Goal: Communication & Community: Ask a question

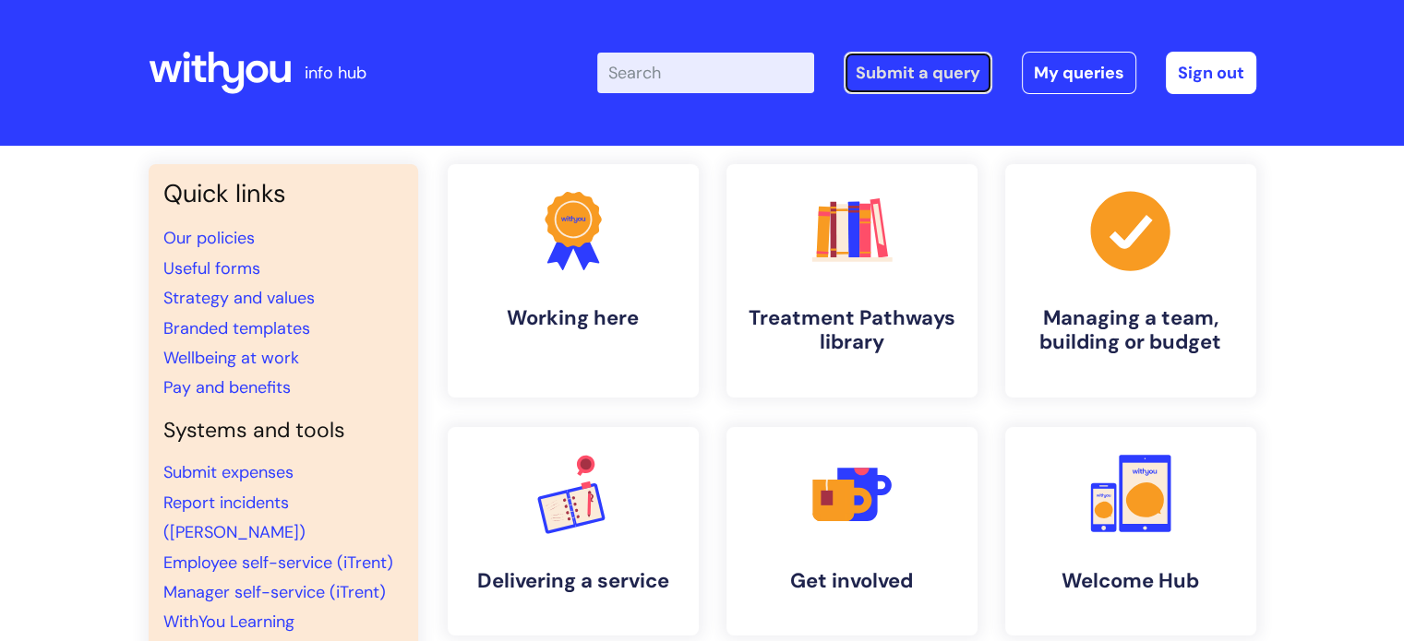
click at [940, 66] on link "Submit a query" at bounding box center [918, 73] width 149 height 42
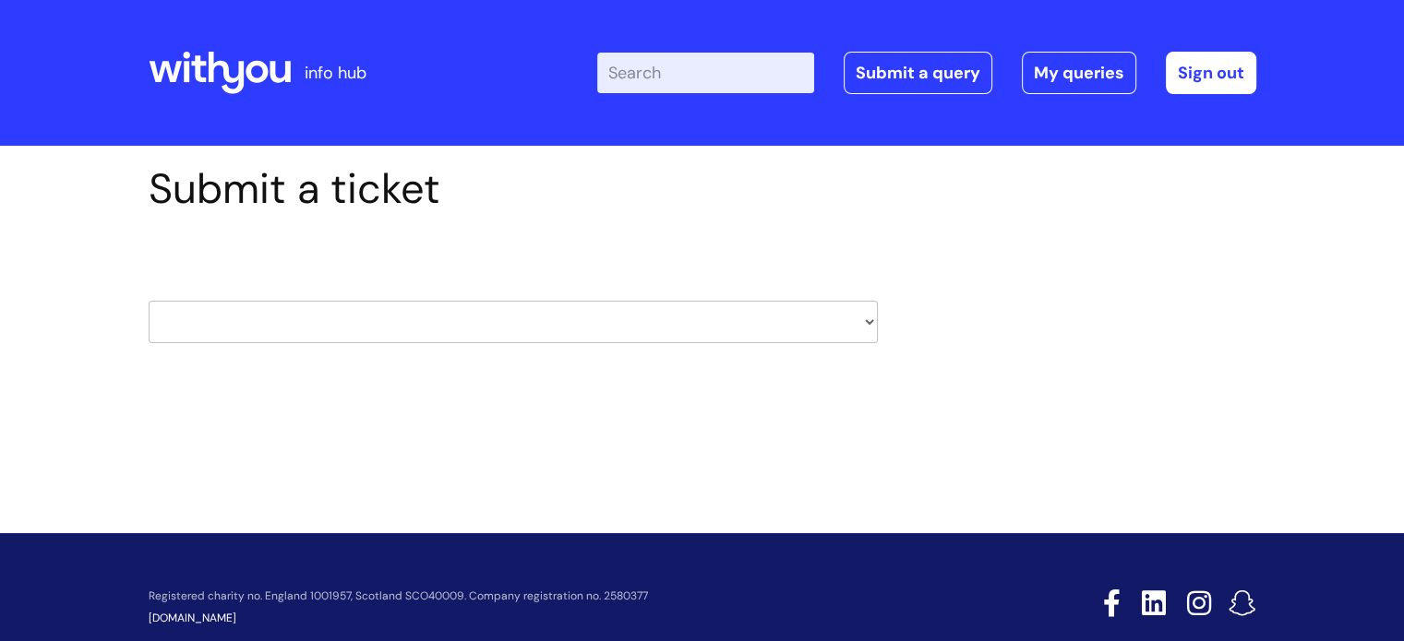
click at [580, 317] on select "HR / People IT and Support Clinical Drug Alerts Finance Accounts Data Support T…" at bounding box center [513, 322] width 729 height 42
select select "it_and_support"
click at [149, 301] on select "HR / People IT and Support Clinical Drug Alerts Finance Accounts Data Support T…" at bounding box center [513, 322] width 729 height 42
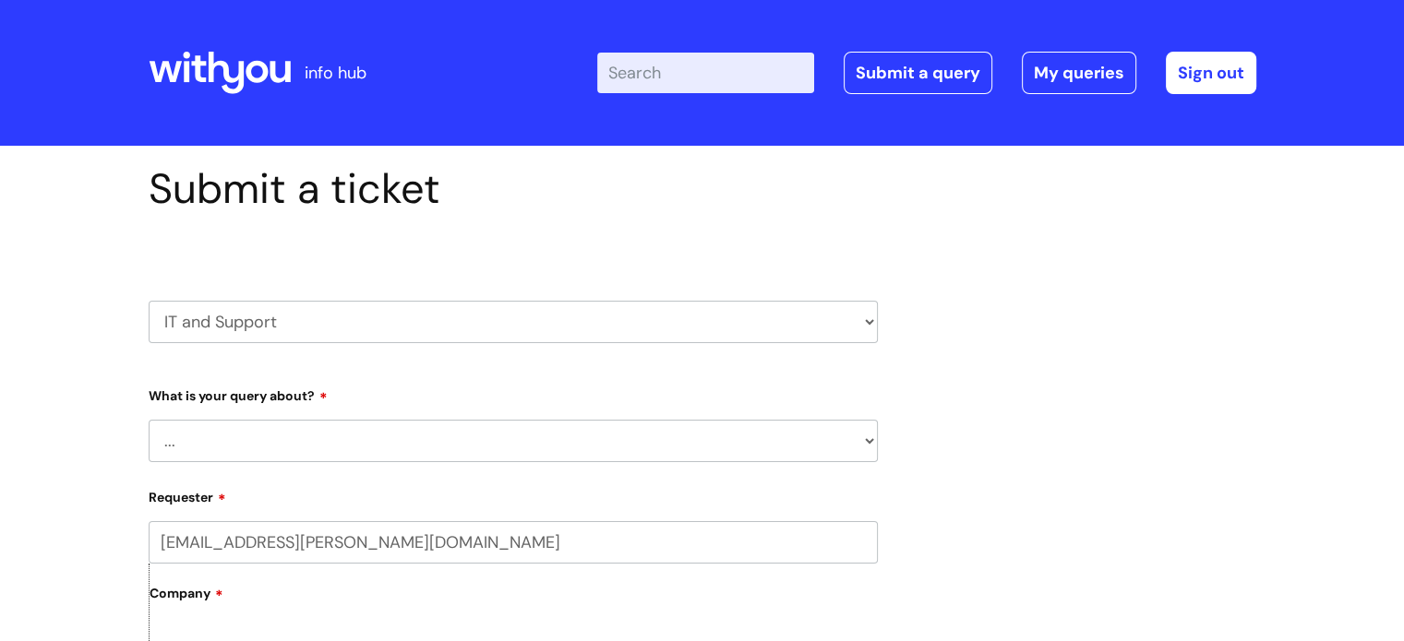
click at [275, 437] on select "... Mobile Phone Reset & MFA Accounts, Starters and Leavers IT Hardware issue I…" at bounding box center [513, 441] width 729 height 42
select select "System/software"
click at [149, 420] on select "... Mobile Phone Reset & MFA Accounts, Starters and Leavers IT Hardware issue I…" at bounding box center [513, 441] width 729 height 42
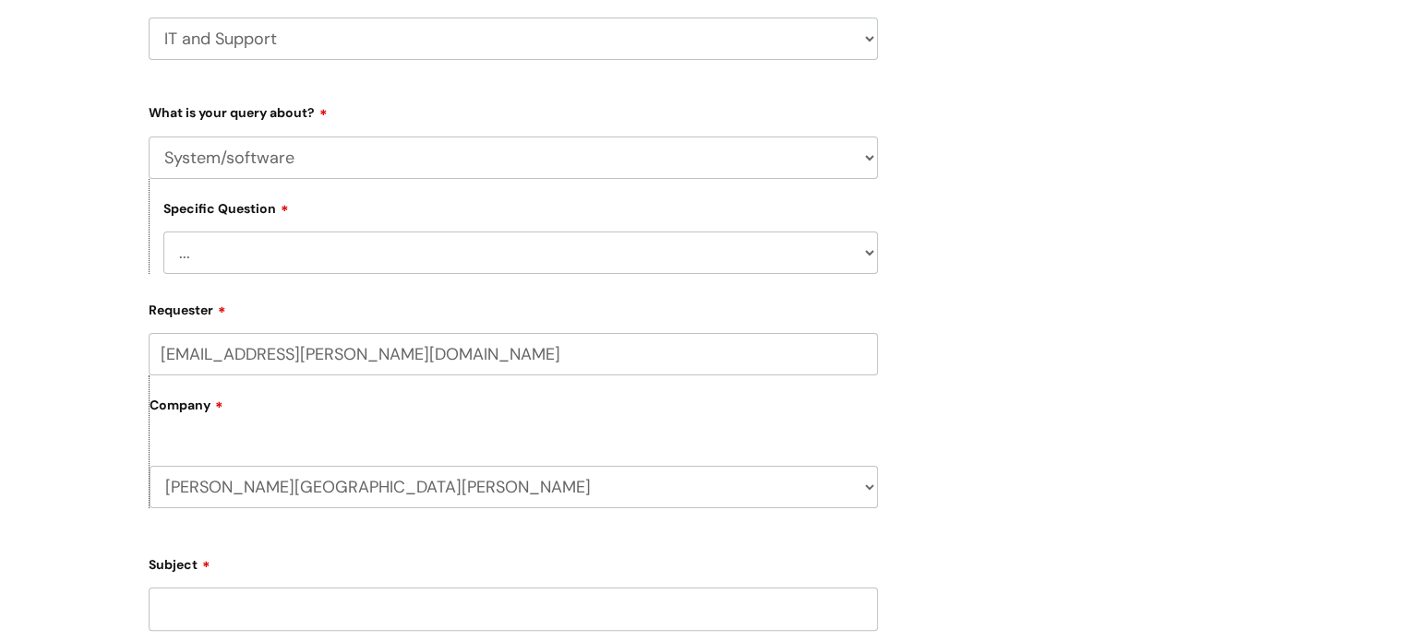
scroll to position [290, 0]
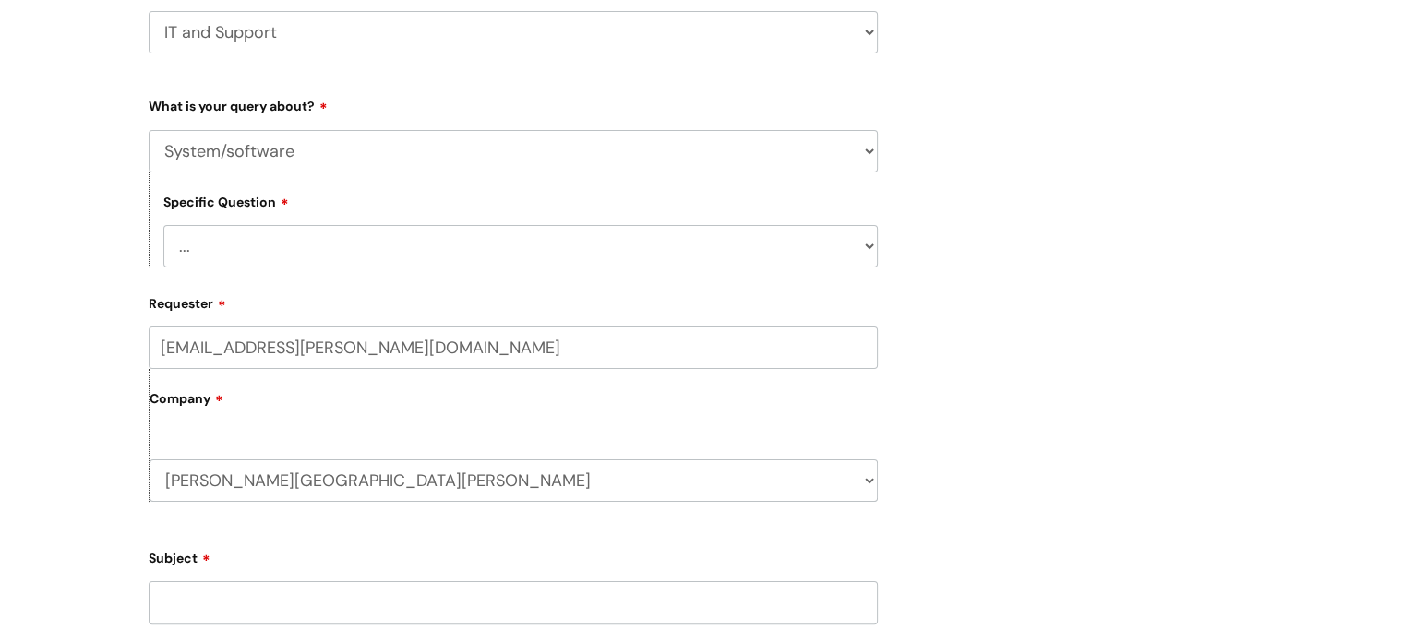
click at [319, 244] on select "... Halo PCMIS Iaptus NHS Email CJSM Email Mitel Another System Google (Workspa…" at bounding box center [520, 246] width 714 height 42
select select "Another System"
click at [163, 225] on select "... Halo PCMIS Iaptus NHS Email CJSM Email Mitel Another System Google (Workspa…" at bounding box center [520, 246] width 714 height 42
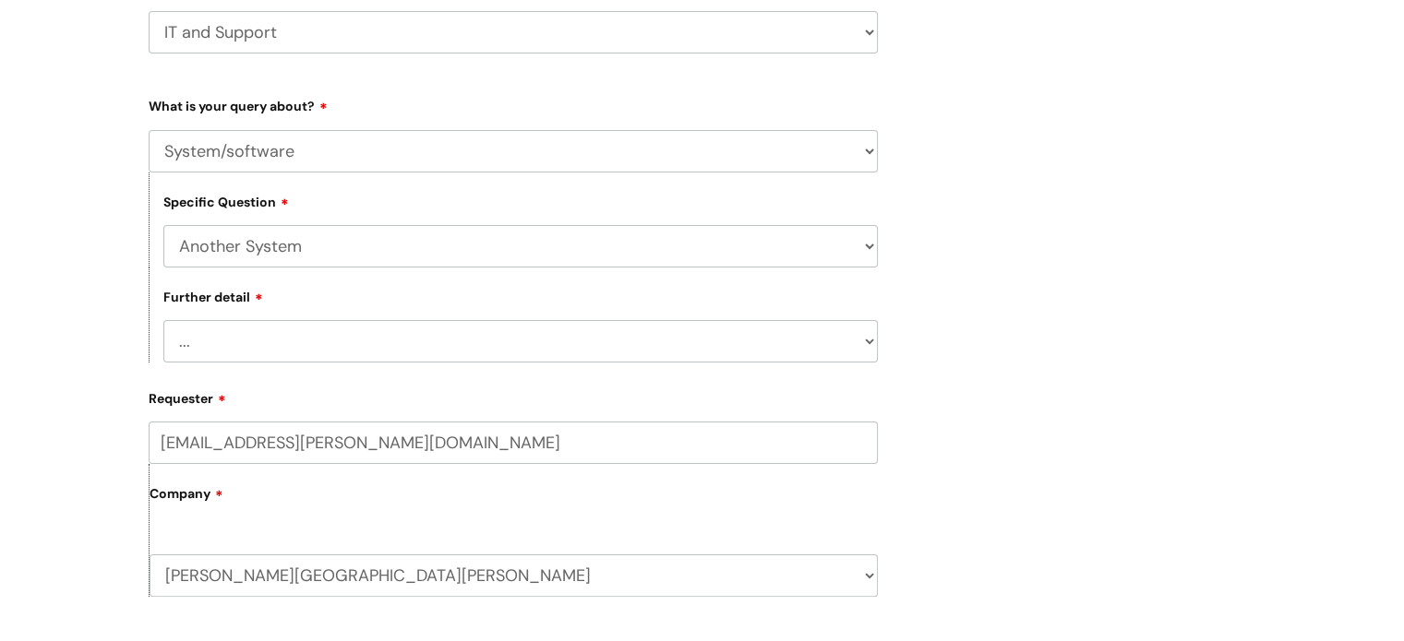
click at [349, 342] on select "... I’ve got a login issue Something else" at bounding box center [520, 341] width 714 height 42
select select "Something else"
click at [163, 320] on select "... I’ve got a login issue Something else" at bounding box center [520, 341] width 714 height 42
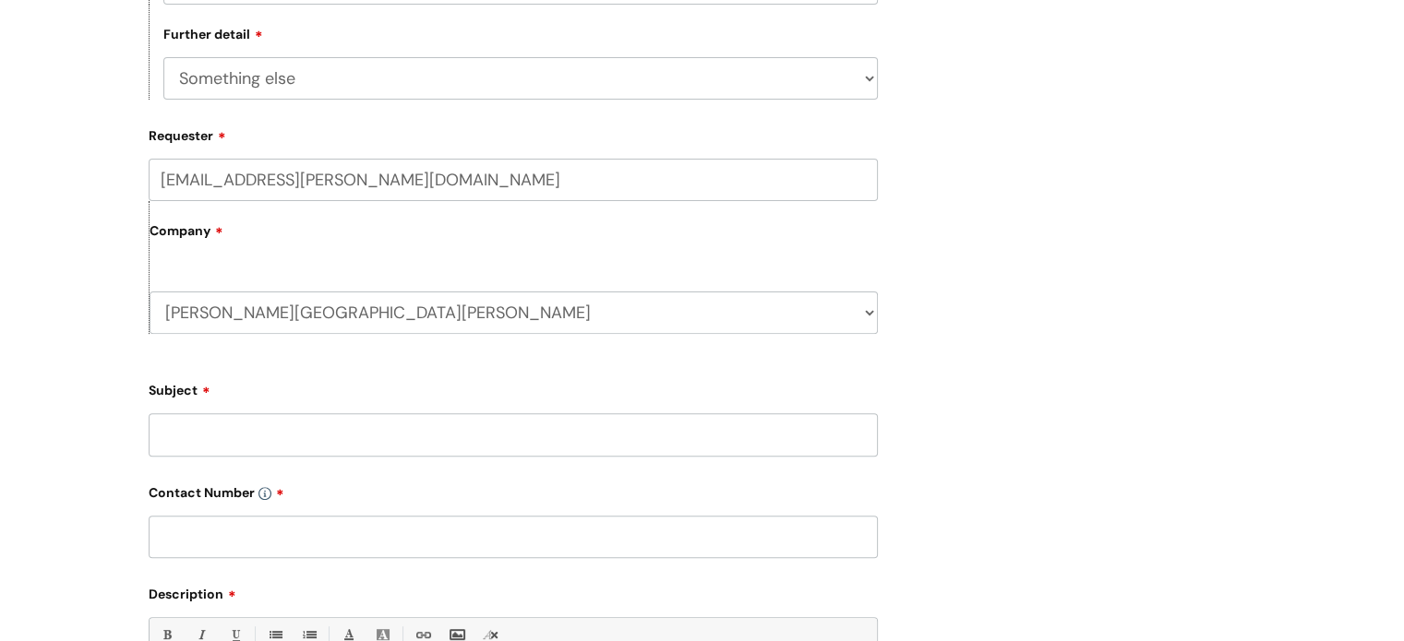
scroll to position [554, 0]
click at [332, 431] on input "Subject" at bounding box center [513, 434] width 729 height 42
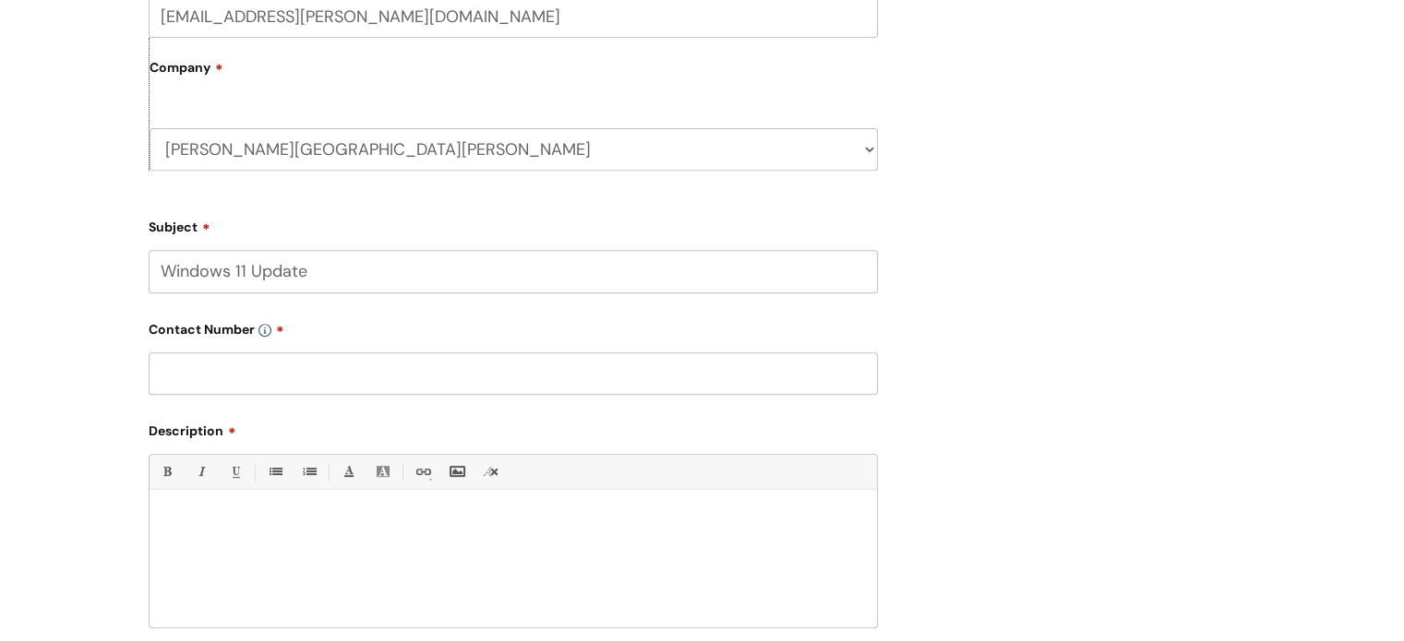
type input "Windows 11 Update"
click at [283, 387] on input "text" at bounding box center [513, 374] width 729 height 42
type input "07565818911"
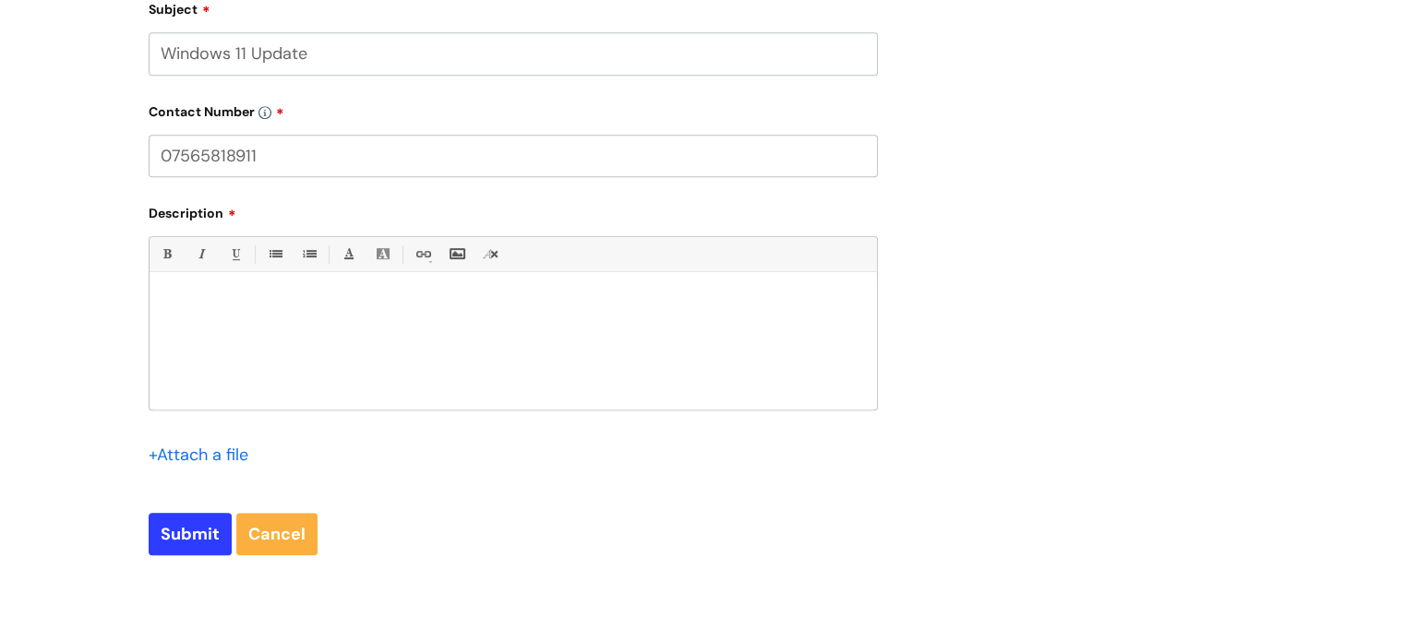
scroll to position [940, 0]
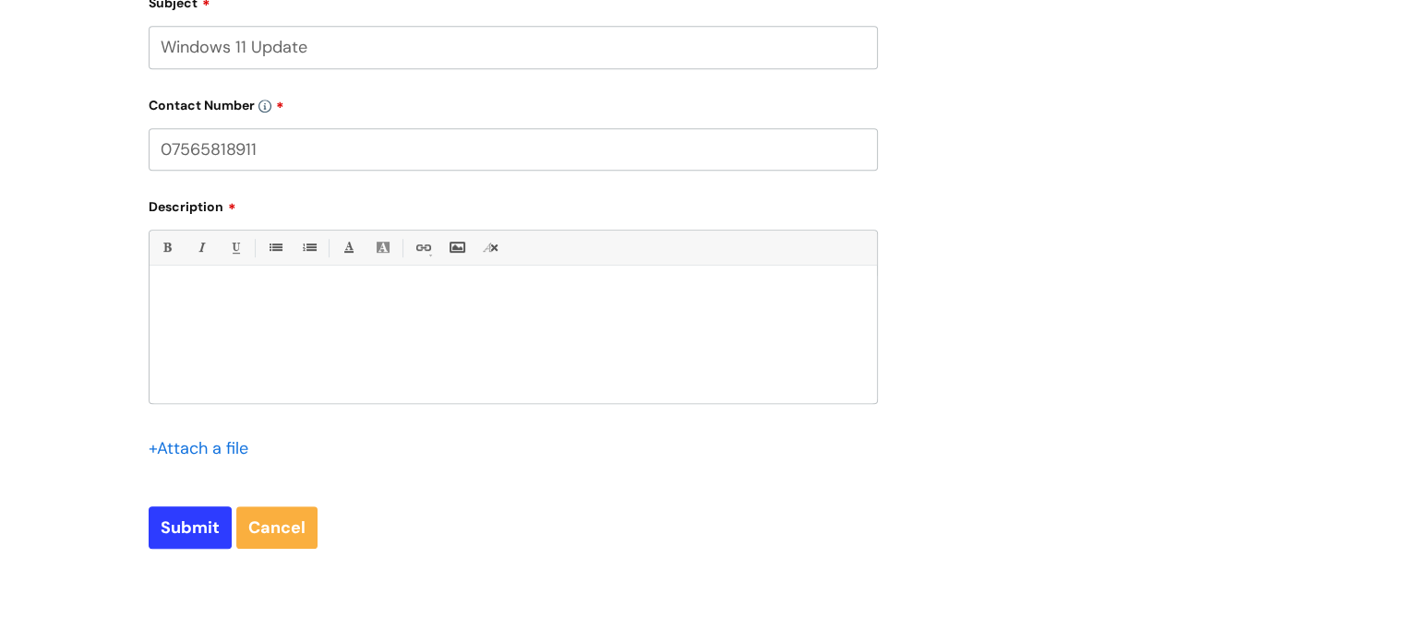
click at [227, 355] on div at bounding box center [513, 339] width 727 height 127
click at [194, 515] on input "Submit" at bounding box center [190, 528] width 83 height 42
type input "Please Wait..."
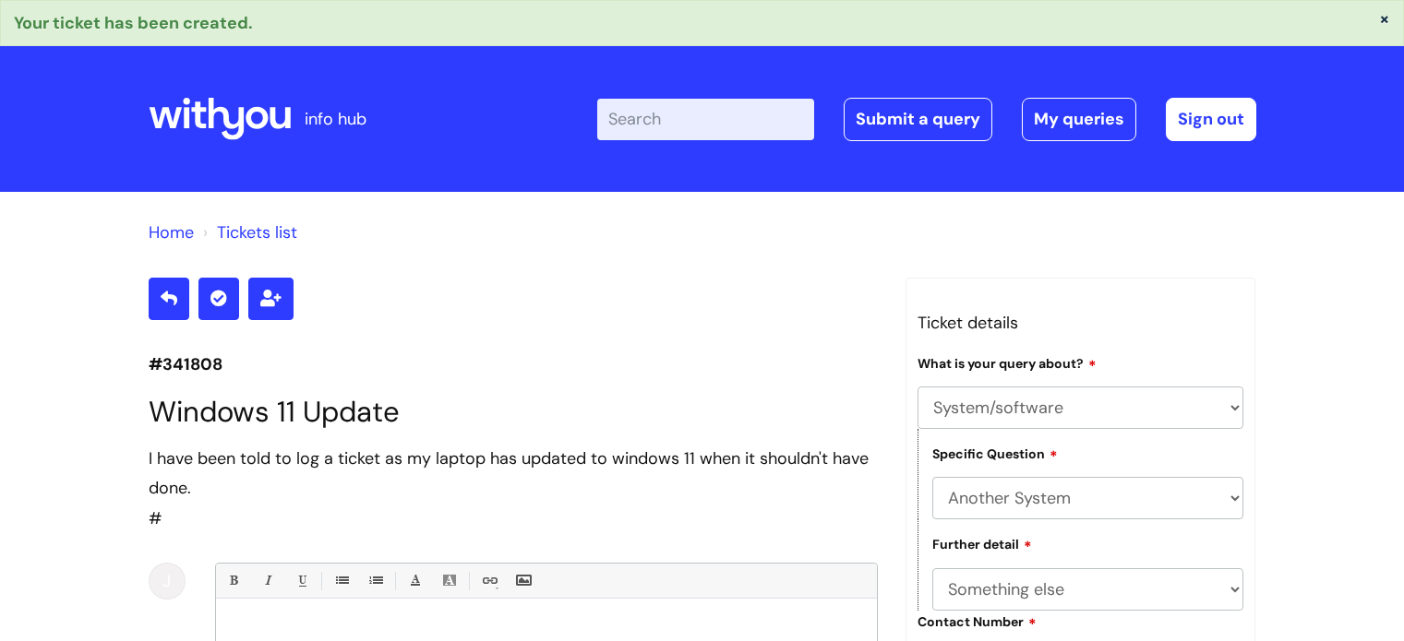
select select "System/software"
select select "Another System"
select select "Something else"
